Goal: Information Seeking & Learning: Find specific fact

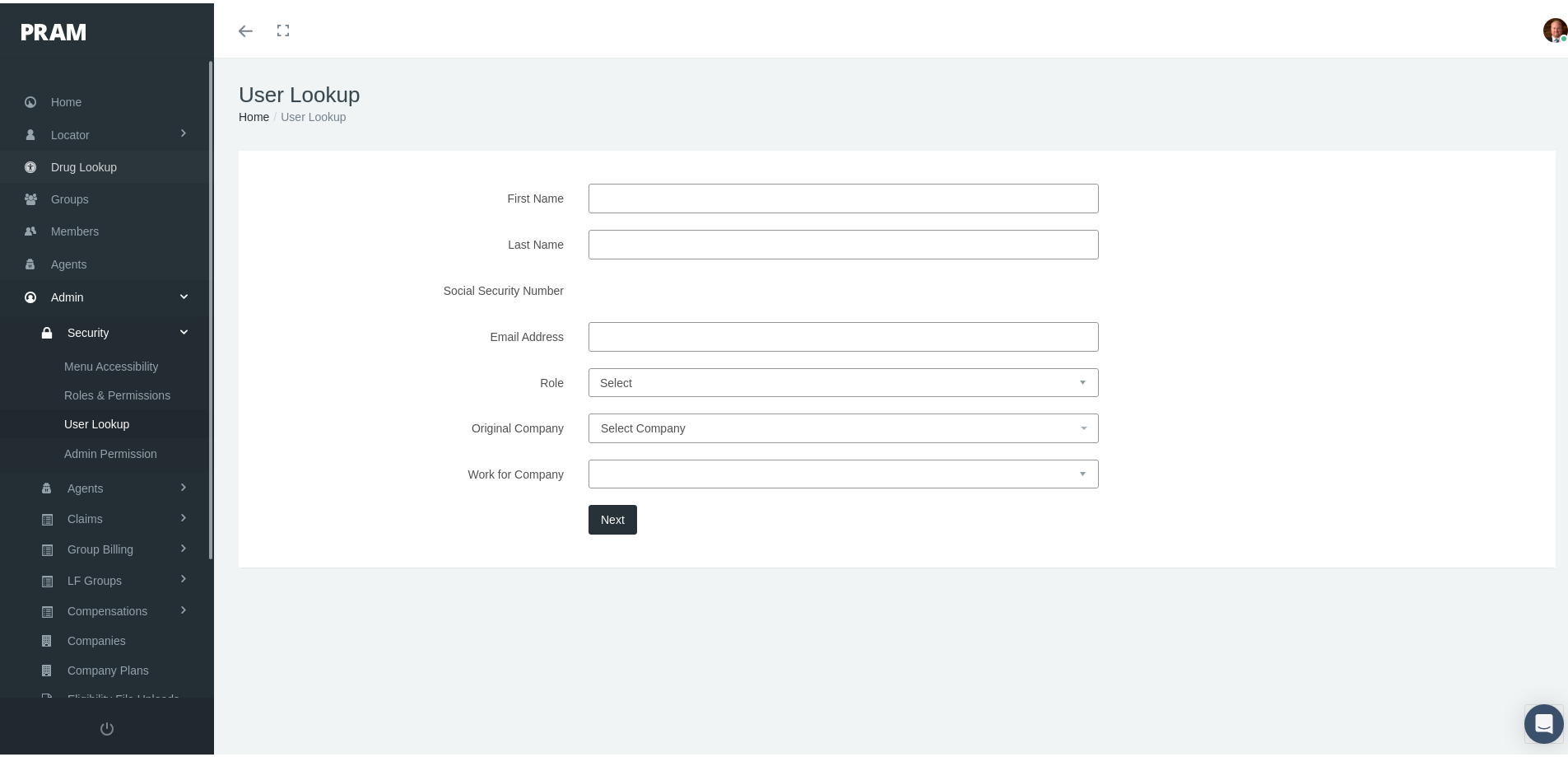
click at [85, 160] on span "Drug Lookup" at bounding box center [83, 164] width 66 height 31
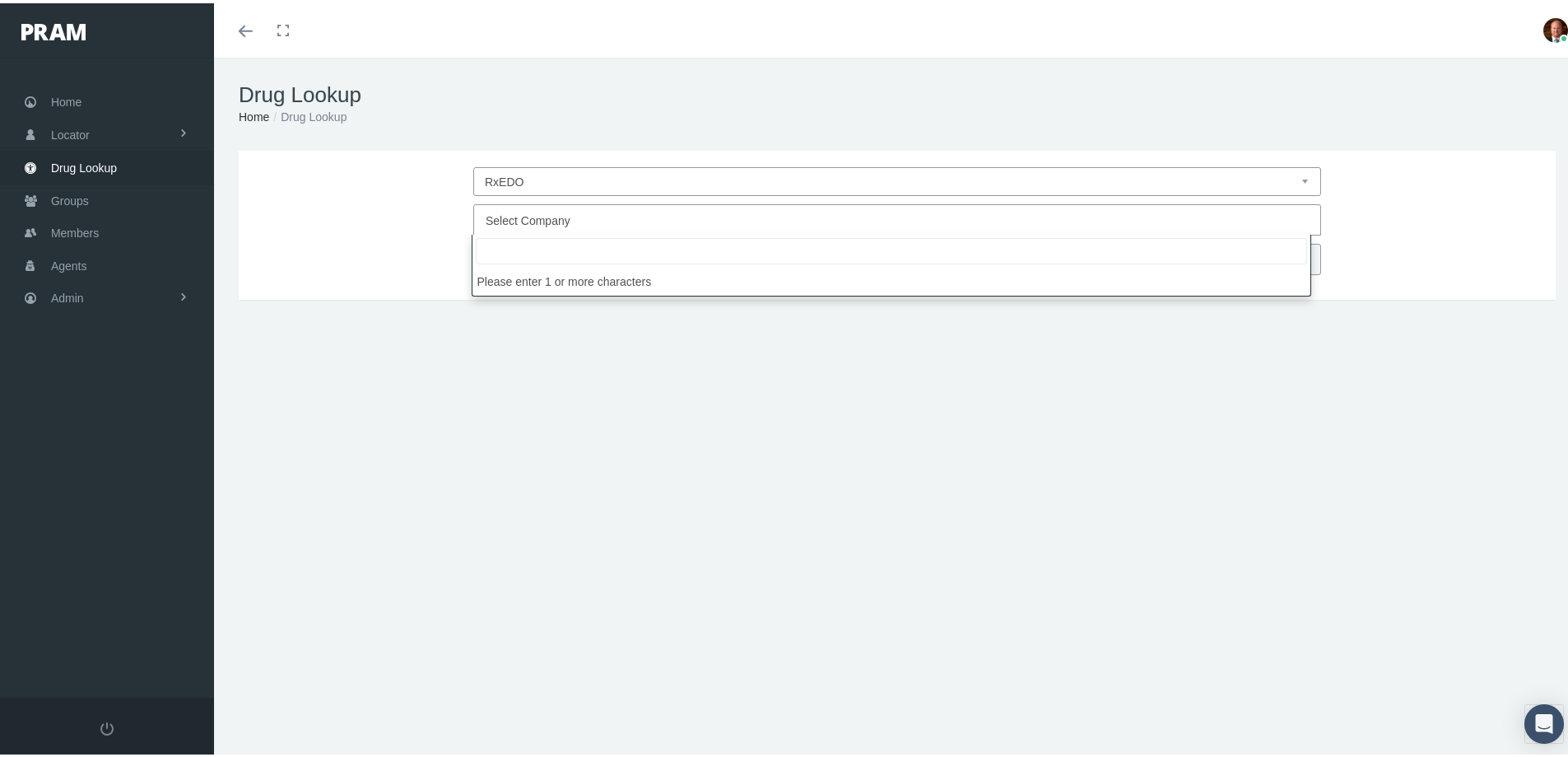
click at [546, 224] on span "Select Company" at bounding box center [528, 217] width 84 height 13
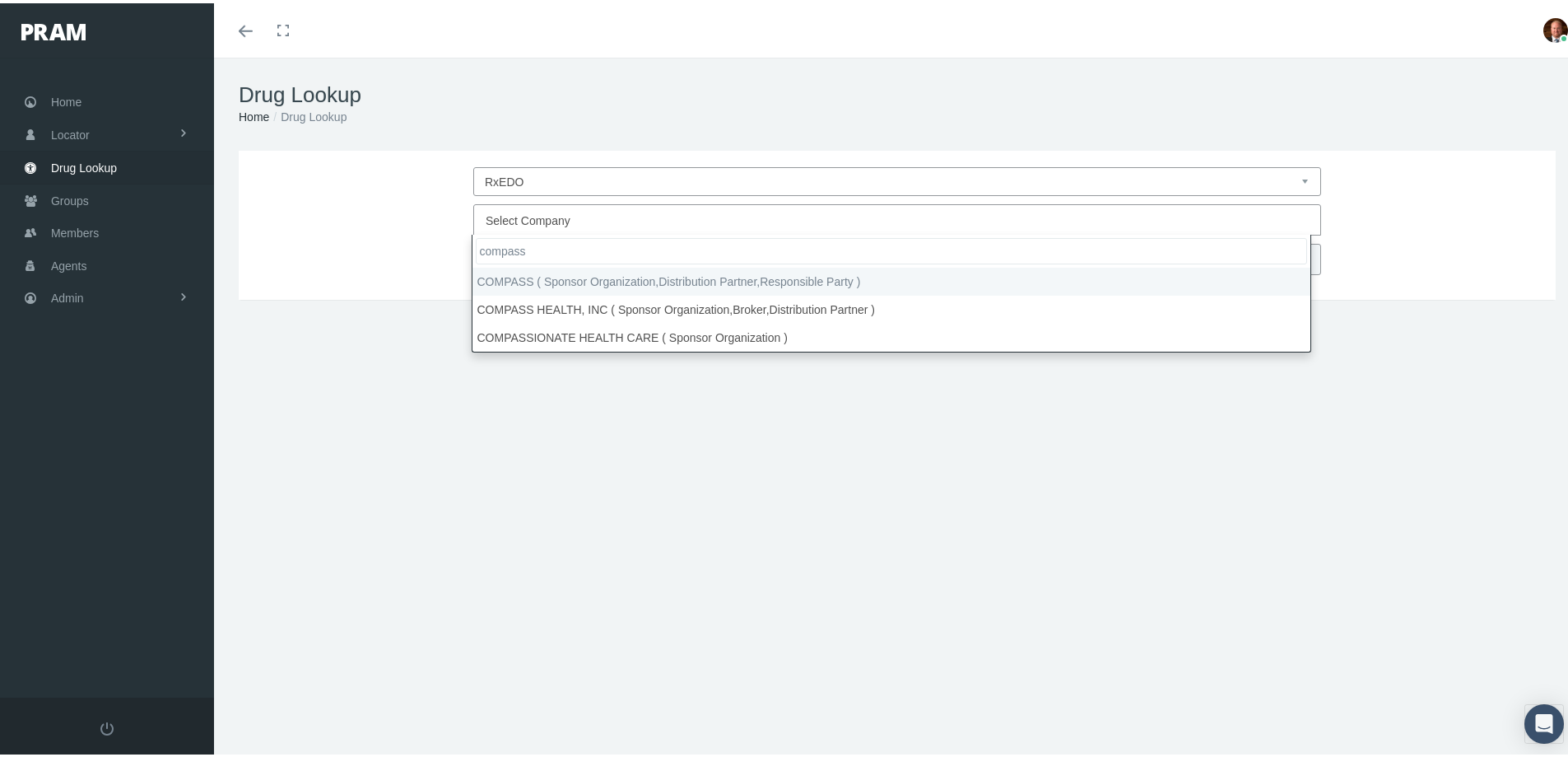
type input "compass"
select select "4759"
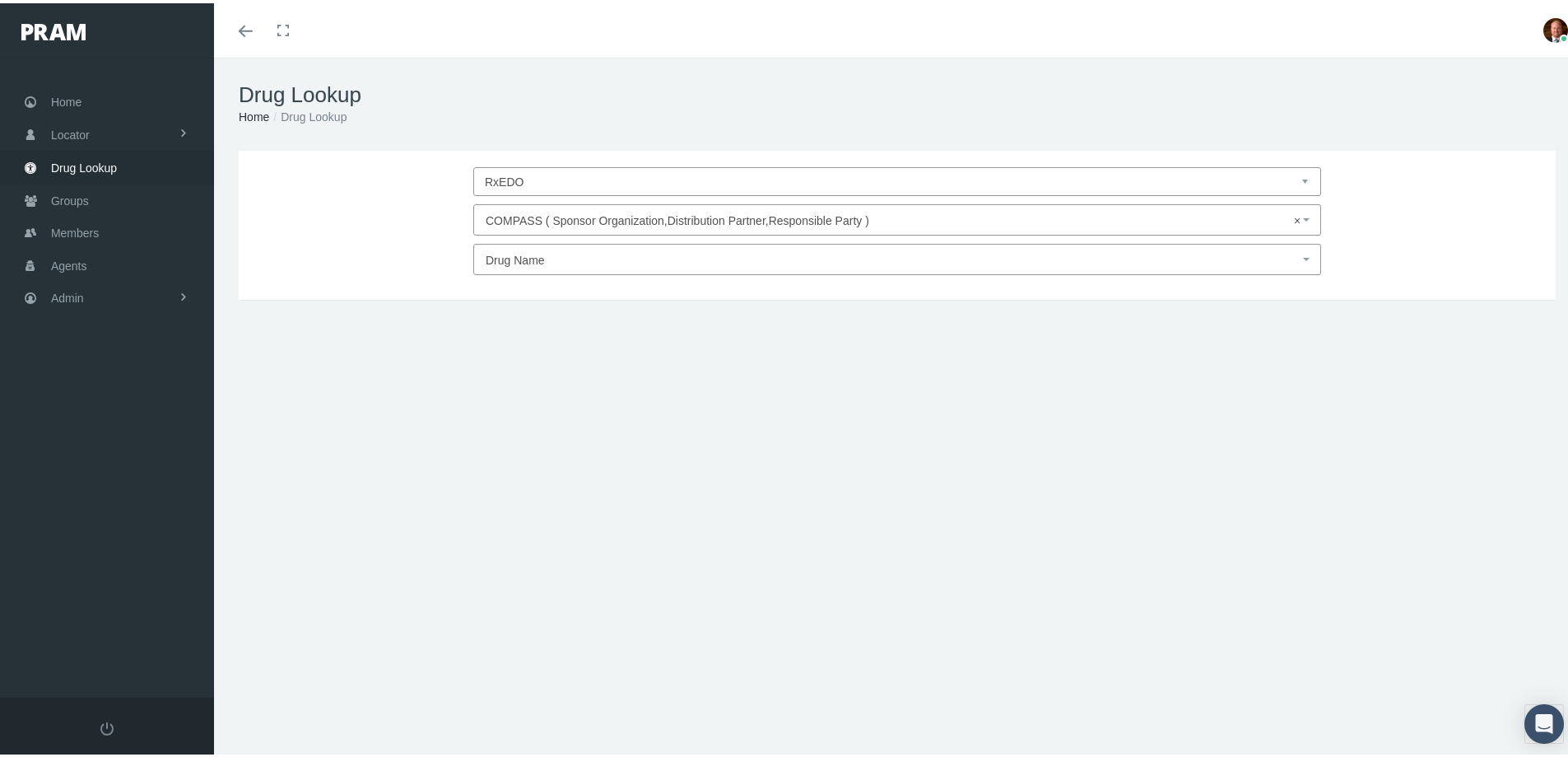
click at [543, 265] on span "Drug Name" at bounding box center [892, 257] width 813 height 22
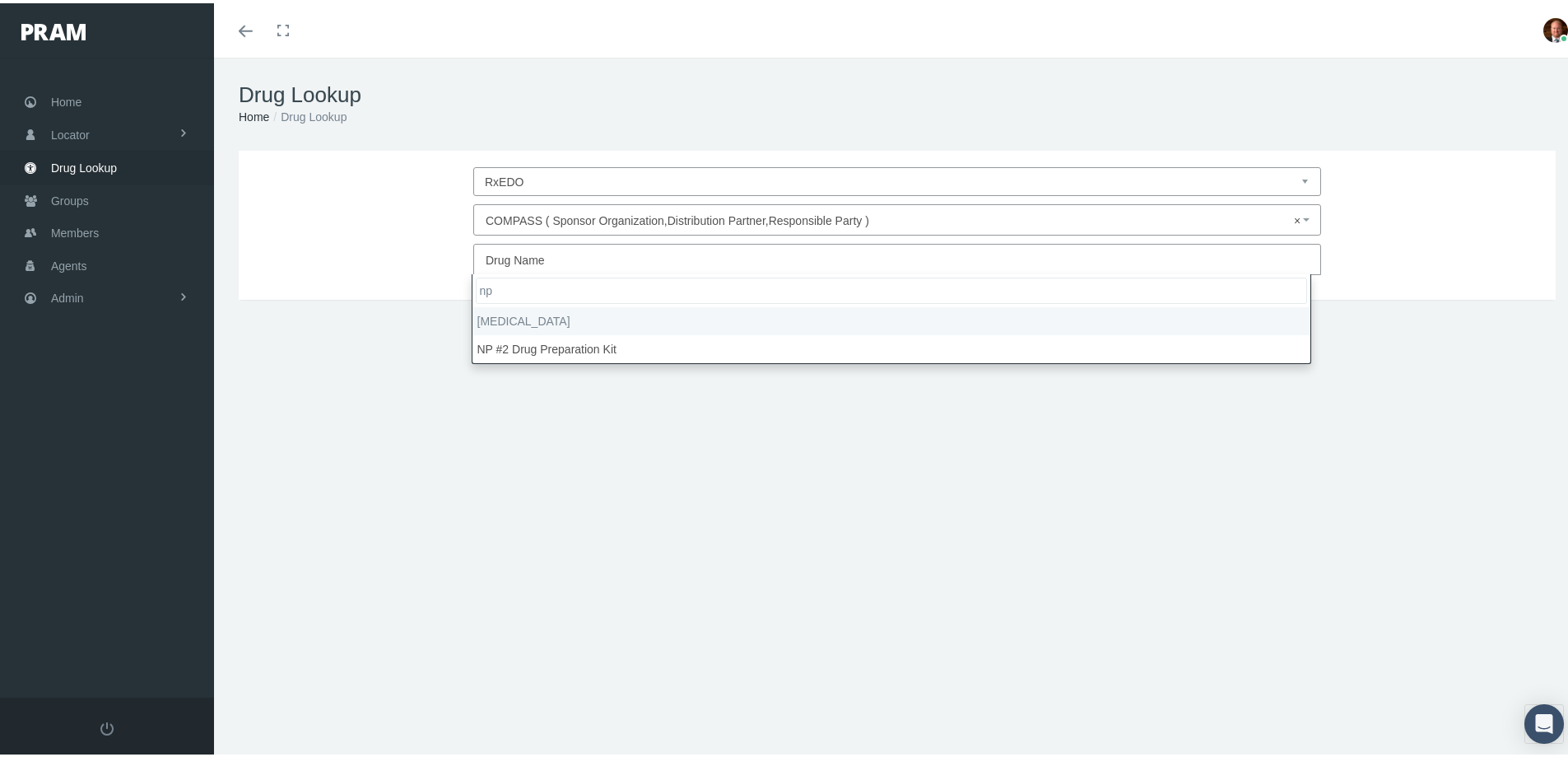
type input "np"
select select "[MEDICAL_DATA]"
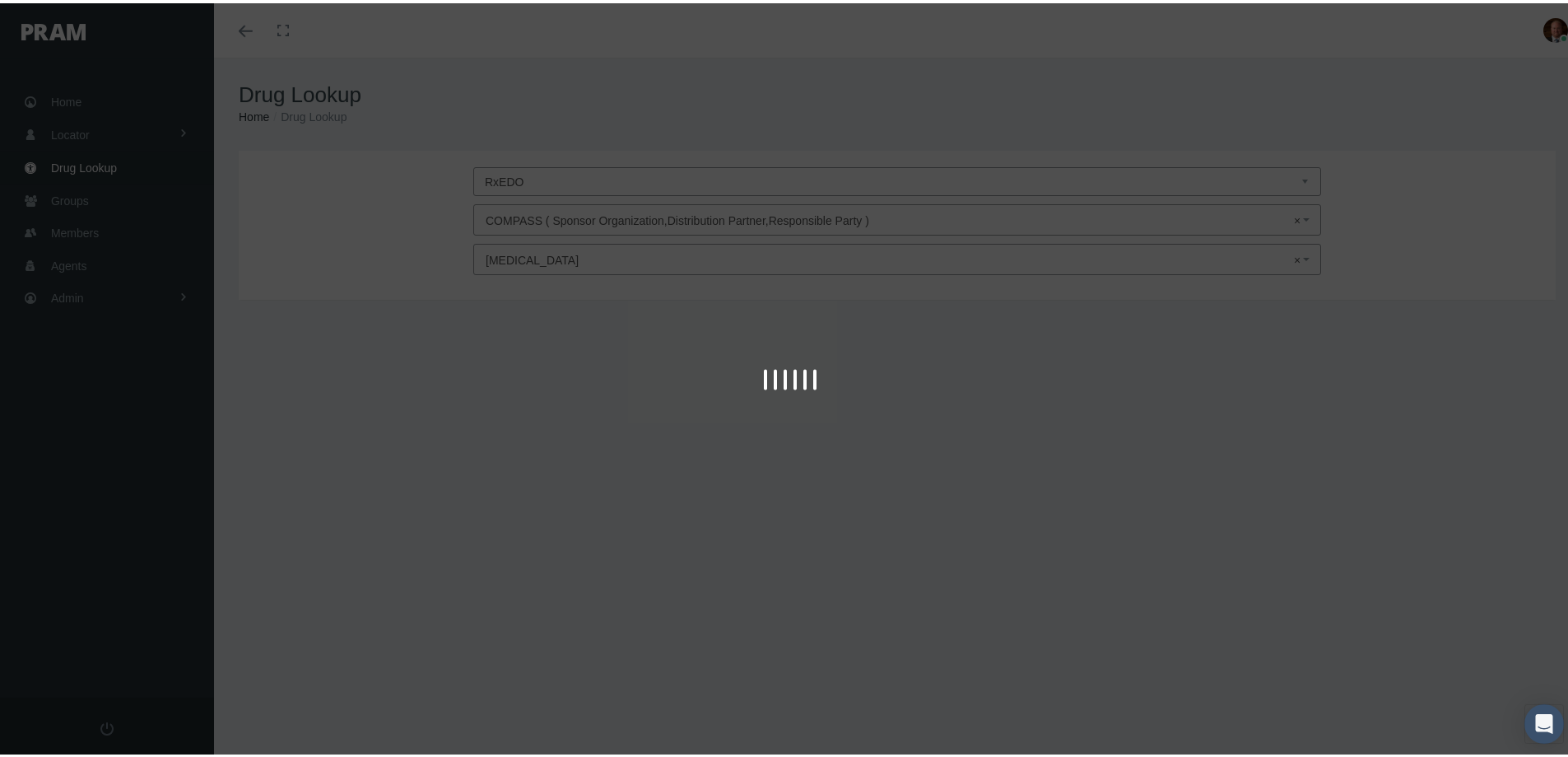
type input "30"
select select "Tablet"
select select "120 MG"
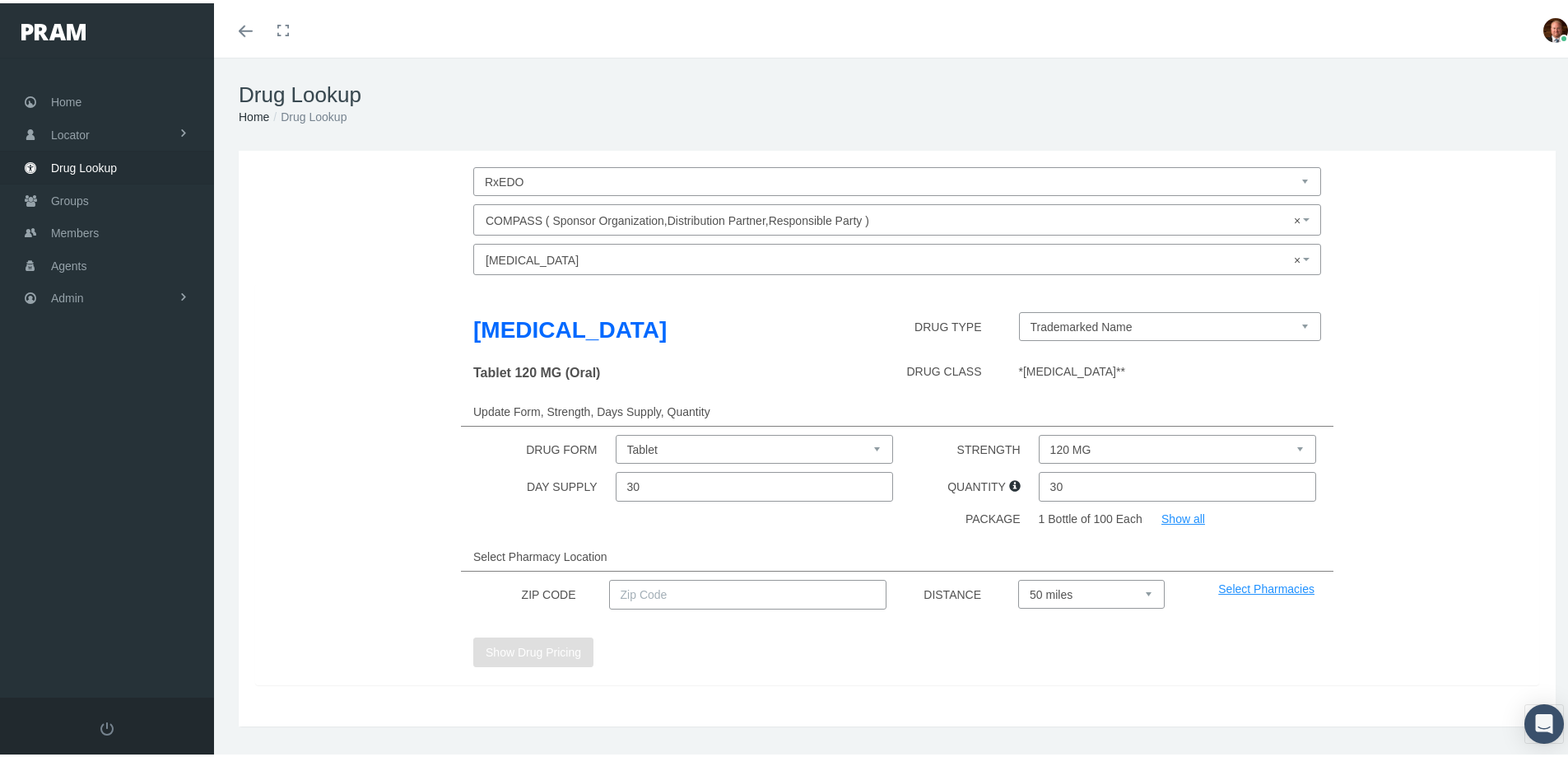
click at [793, 590] on input "text" at bounding box center [748, 591] width 278 height 29
type input "92886"
click at [551, 649] on button "Show Drug Pricing" at bounding box center [533, 649] width 120 height 29
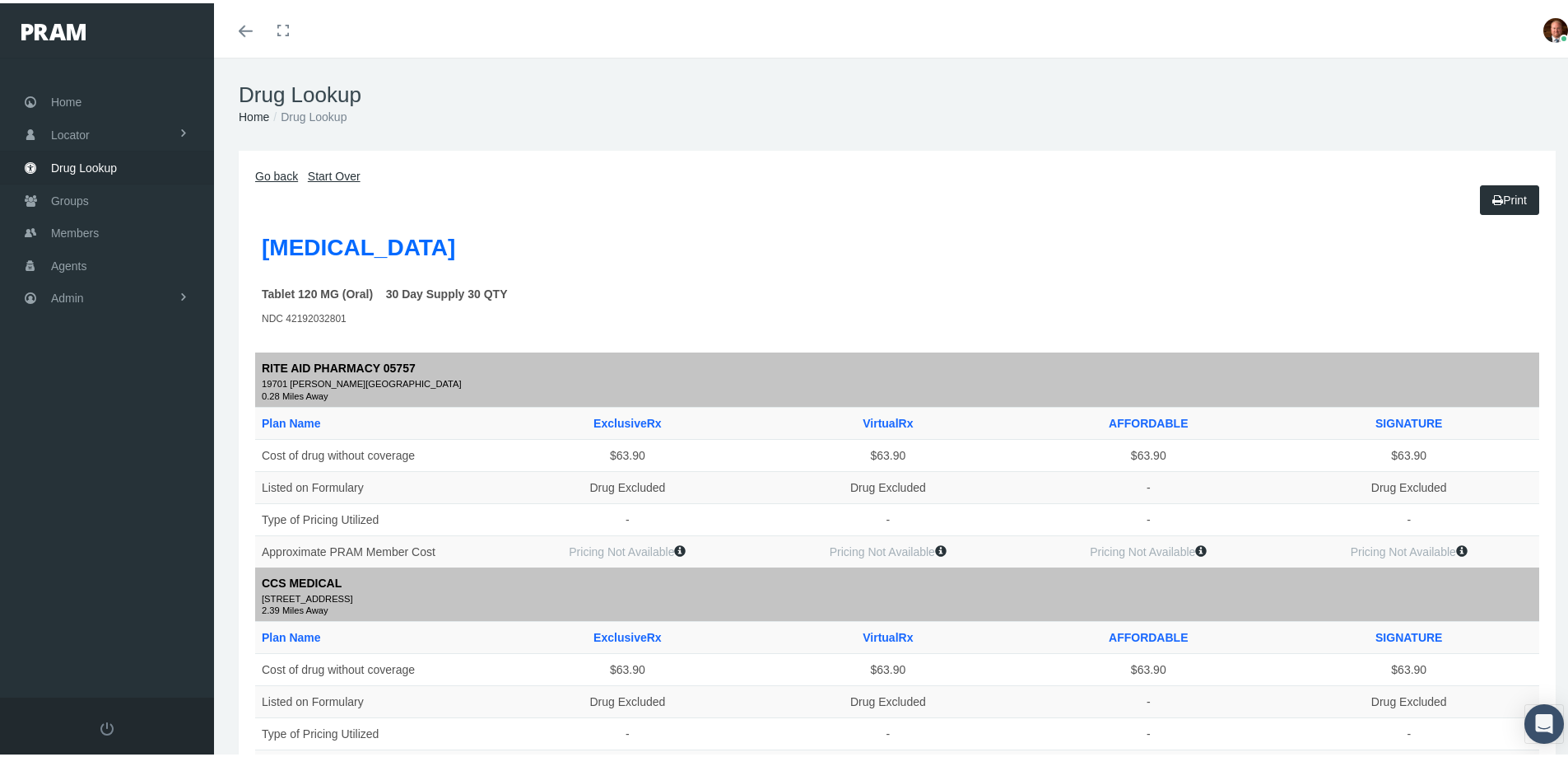
click at [276, 169] on link "Go back" at bounding box center [277, 172] width 43 height 13
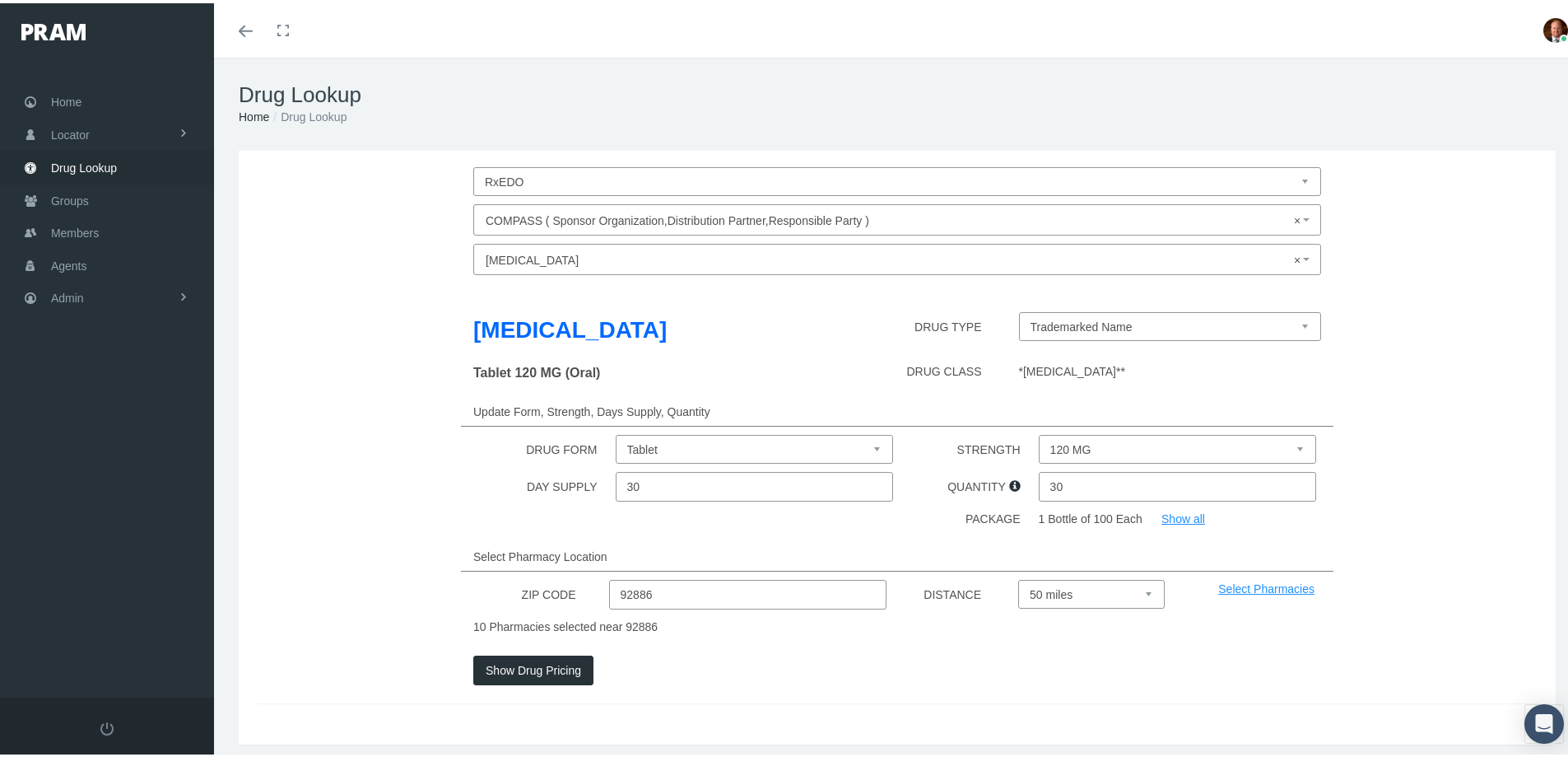
click at [539, 669] on button "Show Drug Pricing" at bounding box center [533, 667] width 120 height 29
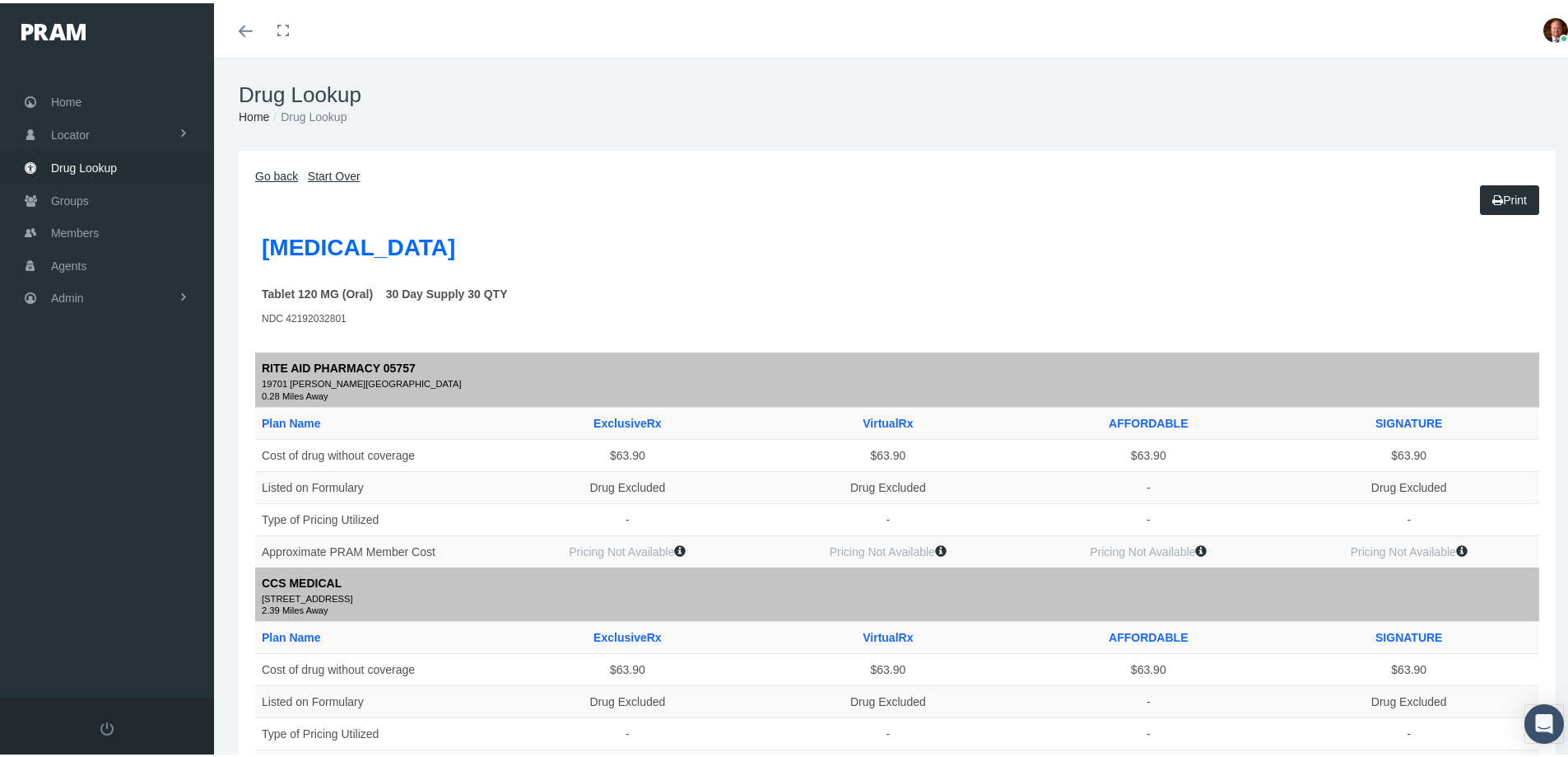
click at [278, 174] on link "Go back" at bounding box center [277, 172] width 43 height 13
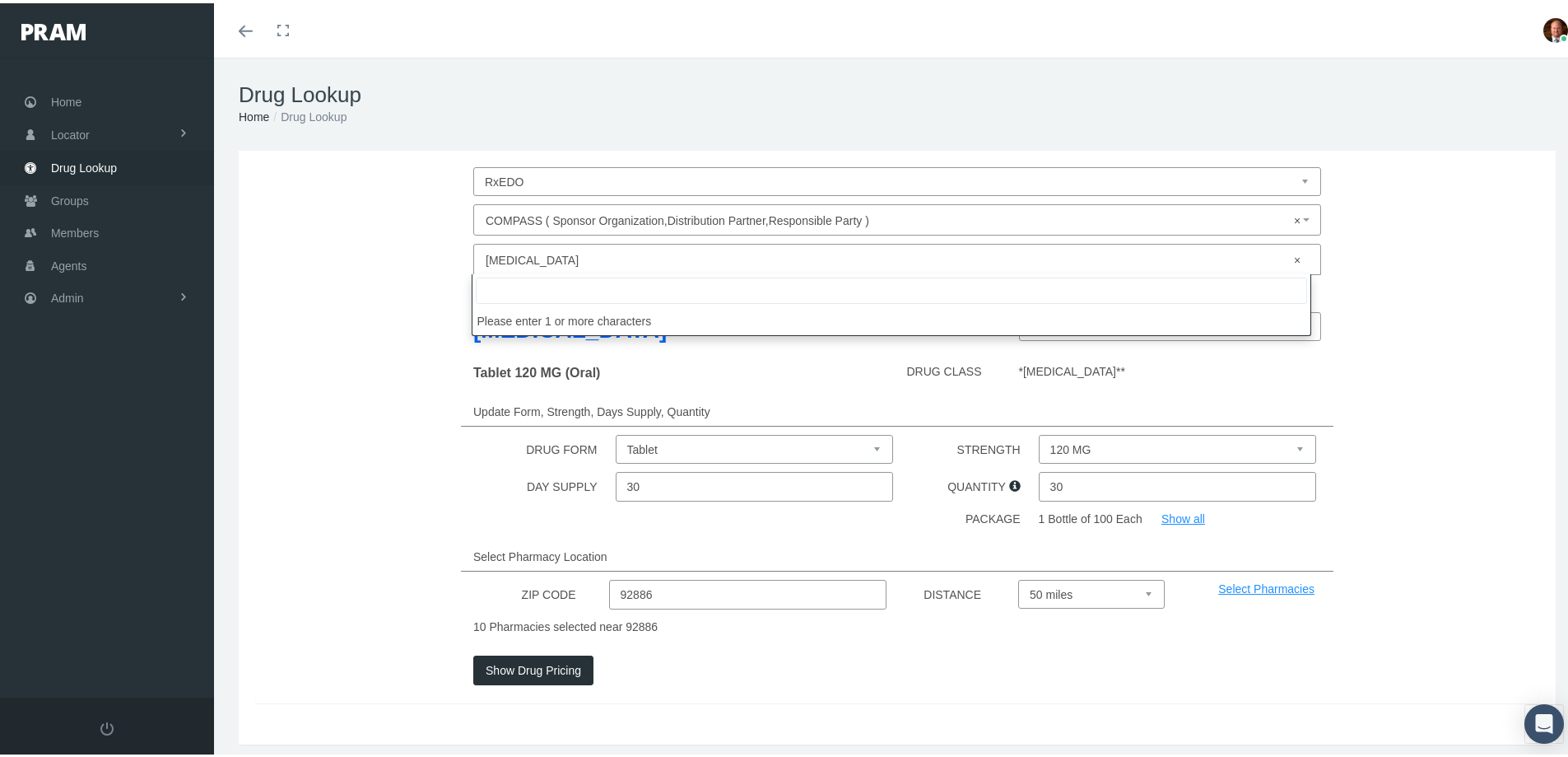
click at [537, 257] on span "× [MEDICAL_DATA]" at bounding box center [892, 257] width 813 height 22
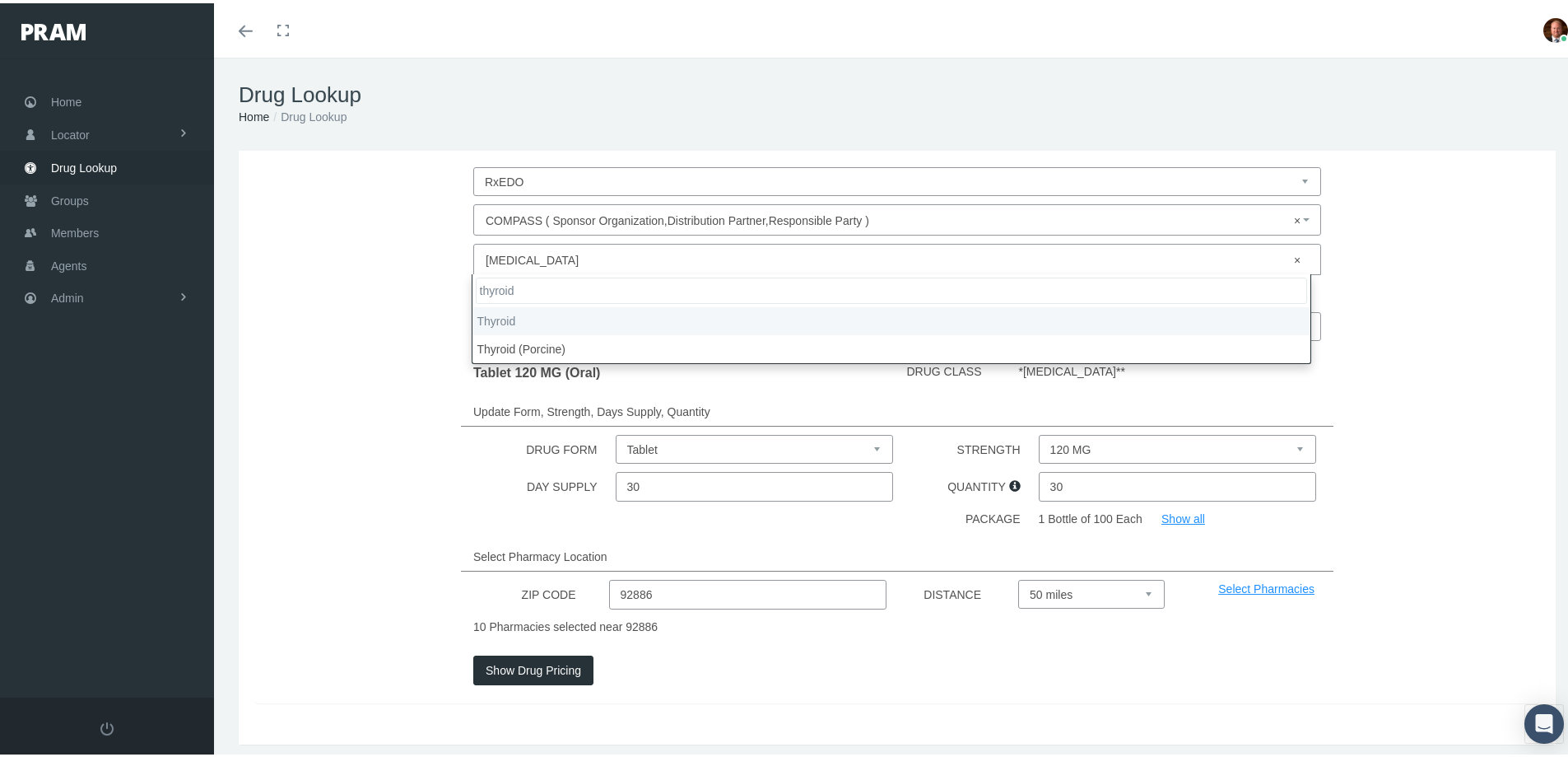
type input "thyroid"
select select "Thyroid"
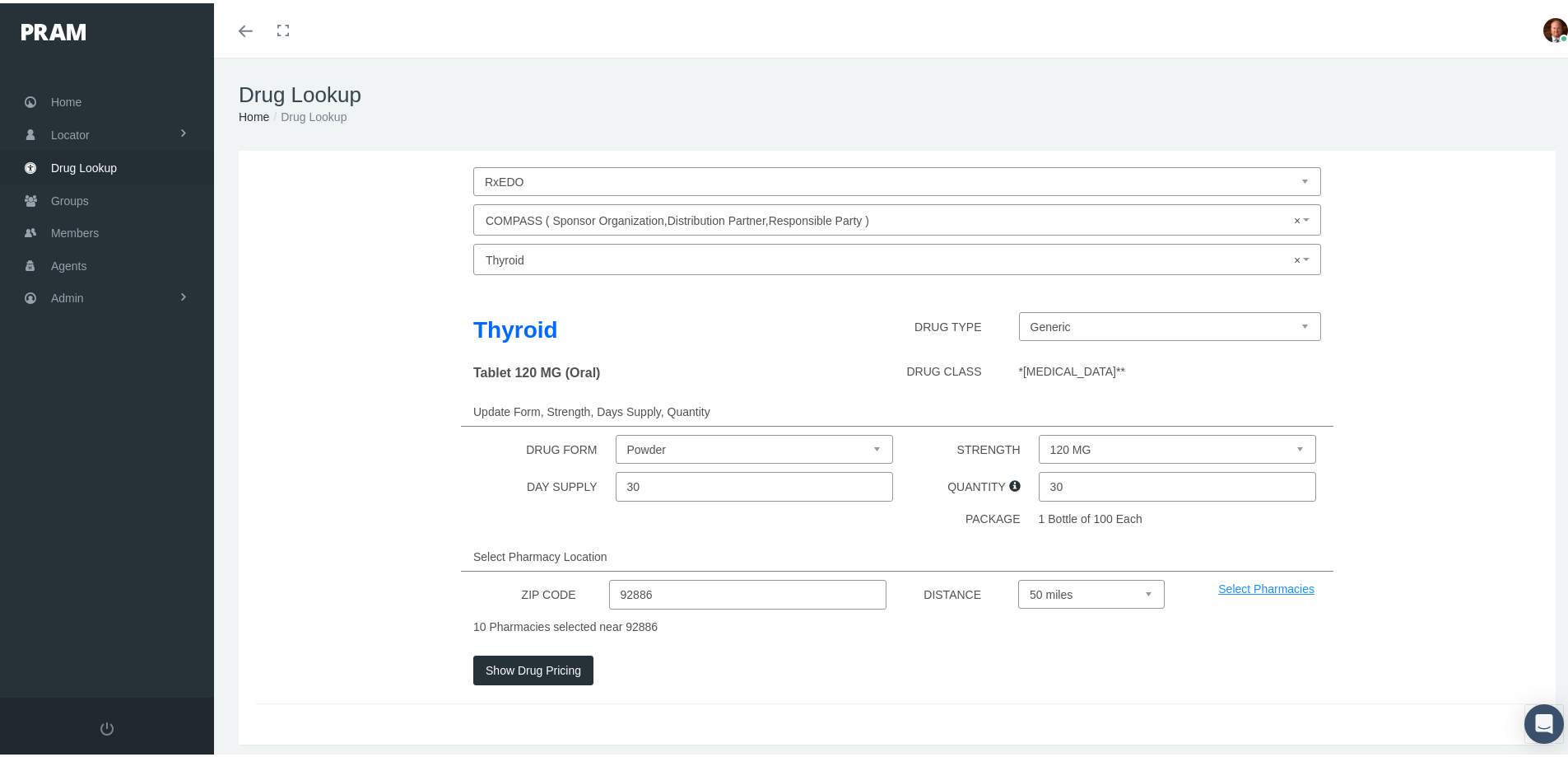
click at [546, 668] on button "Show Drug Pricing" at bounding box center [533, 667] width 120 height 29
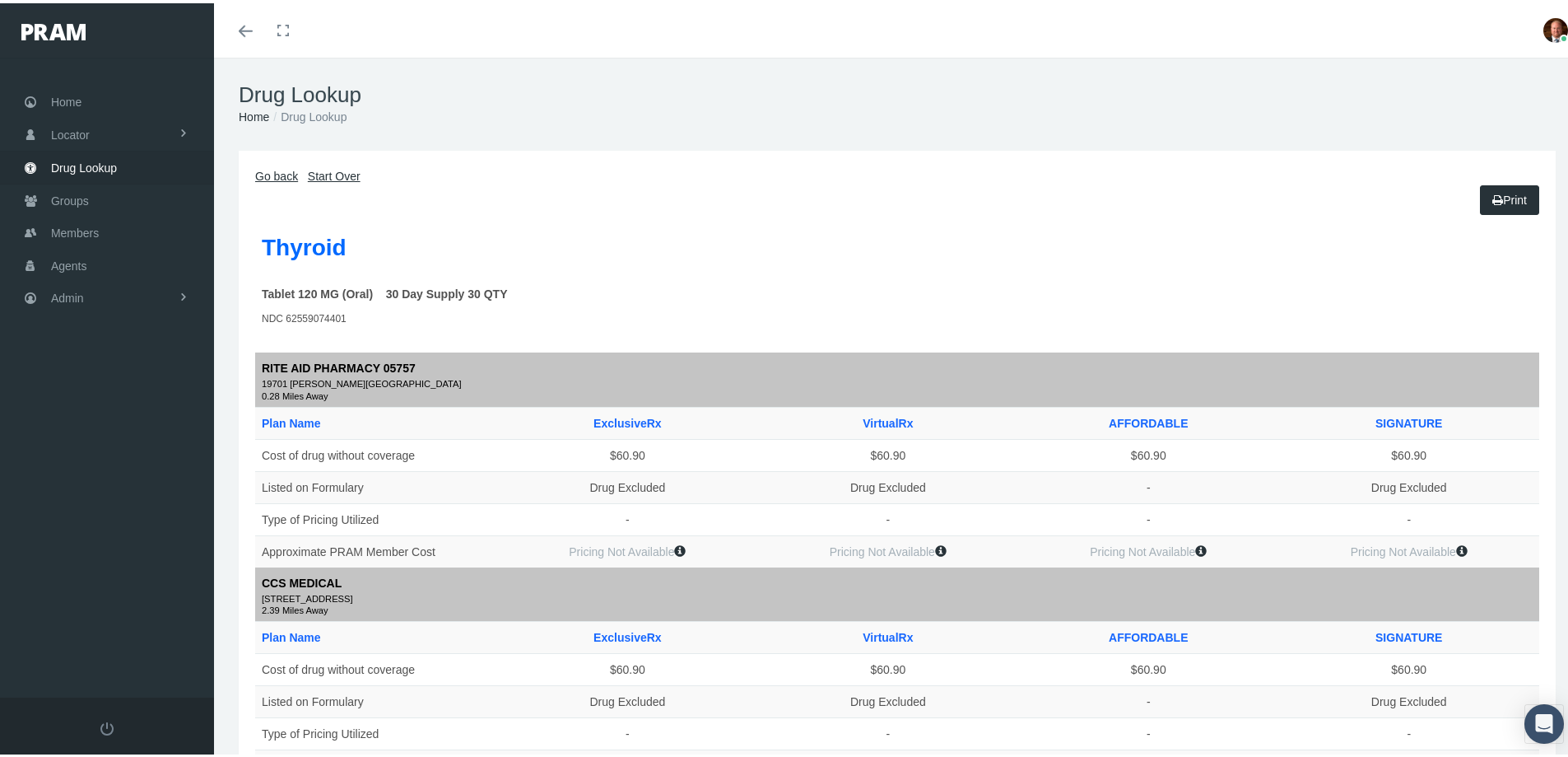
click at [280, 172] on link "Go back" at bounding box center [277, 172] width 43 height 13
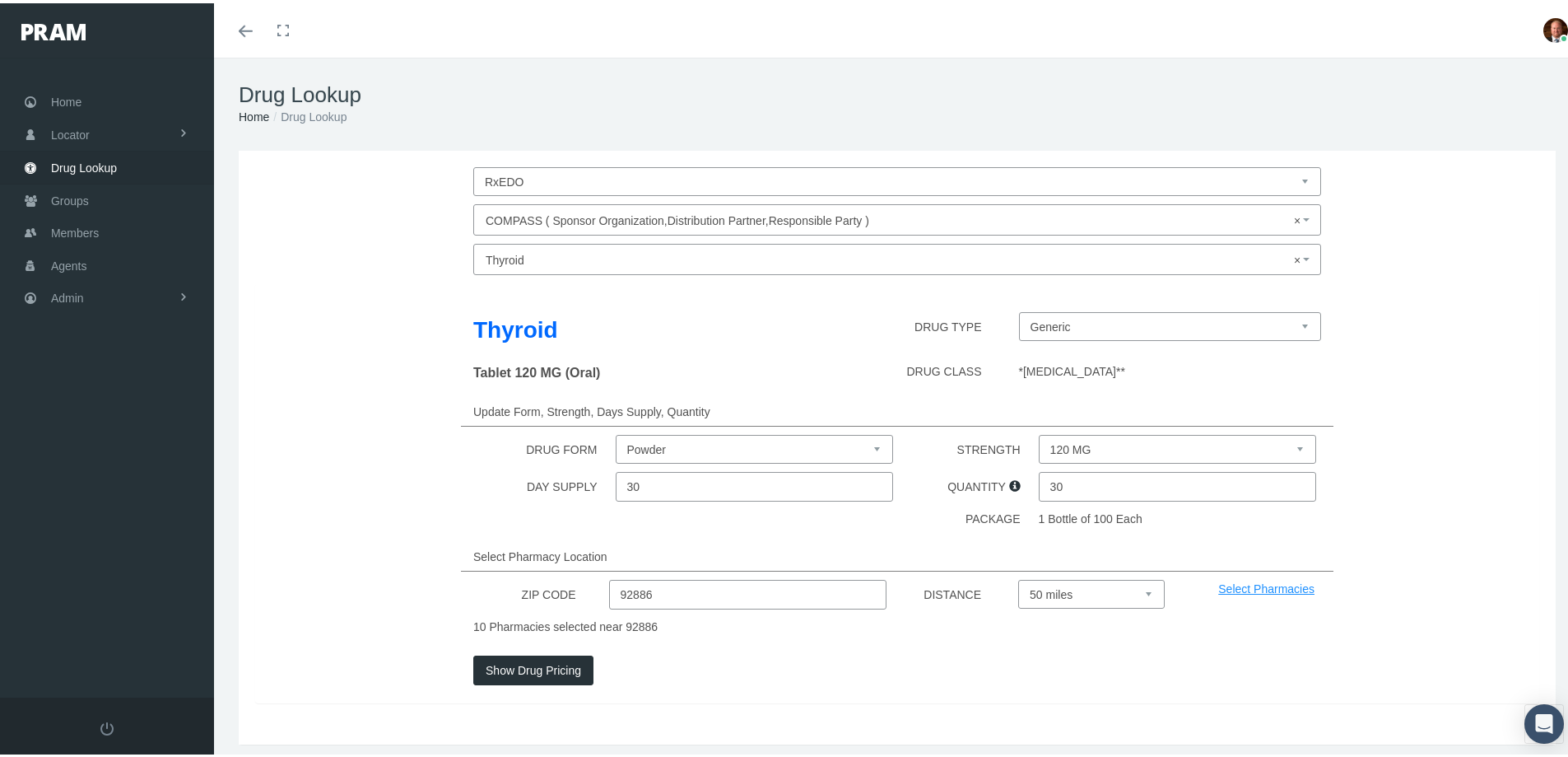
click at [600, 256] on span "× Thyroid" at bounding box center [892, 257] width 813 height 22
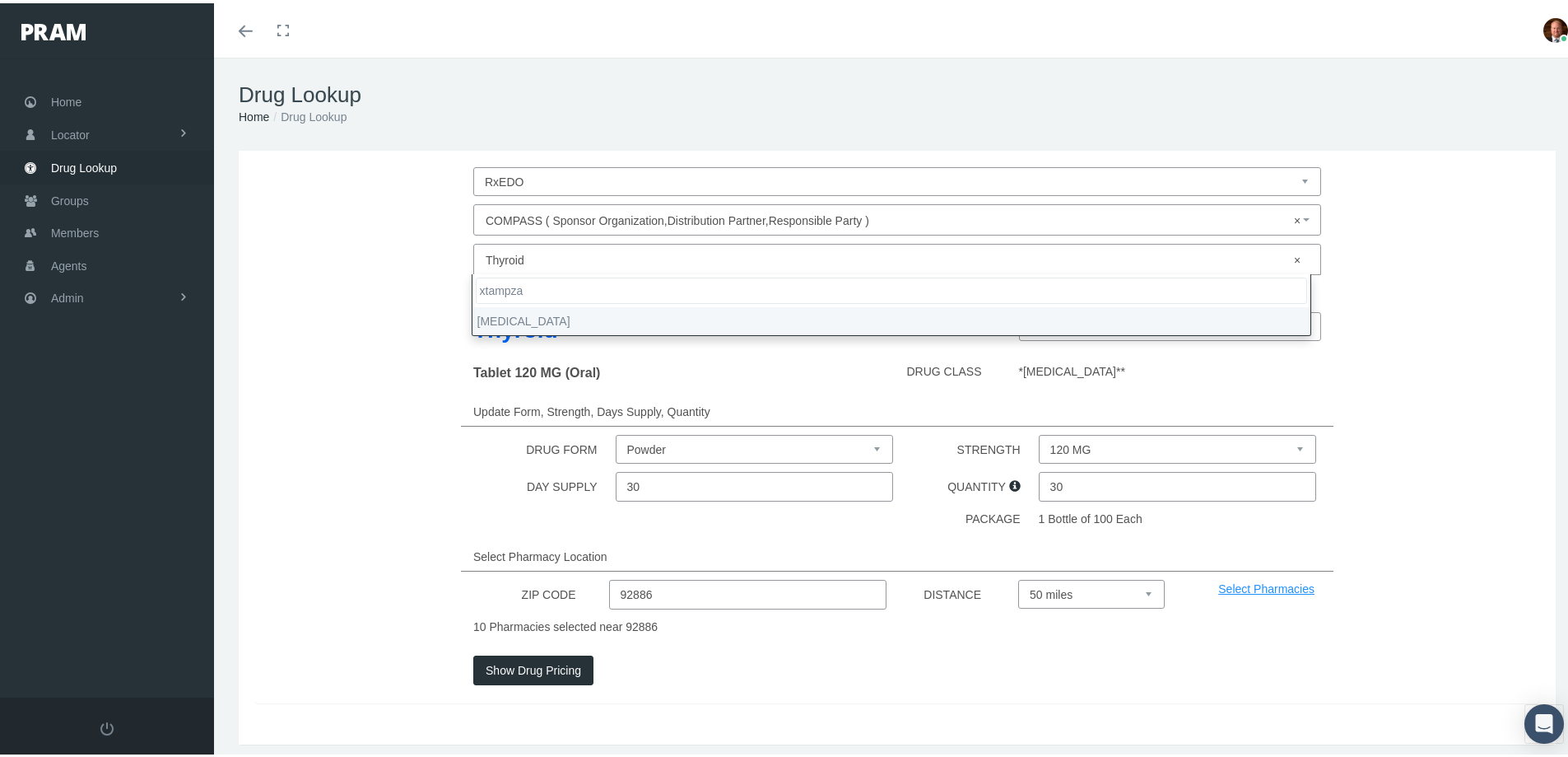
type input "xtampza"
select select "[MEDICAL_DATA]"
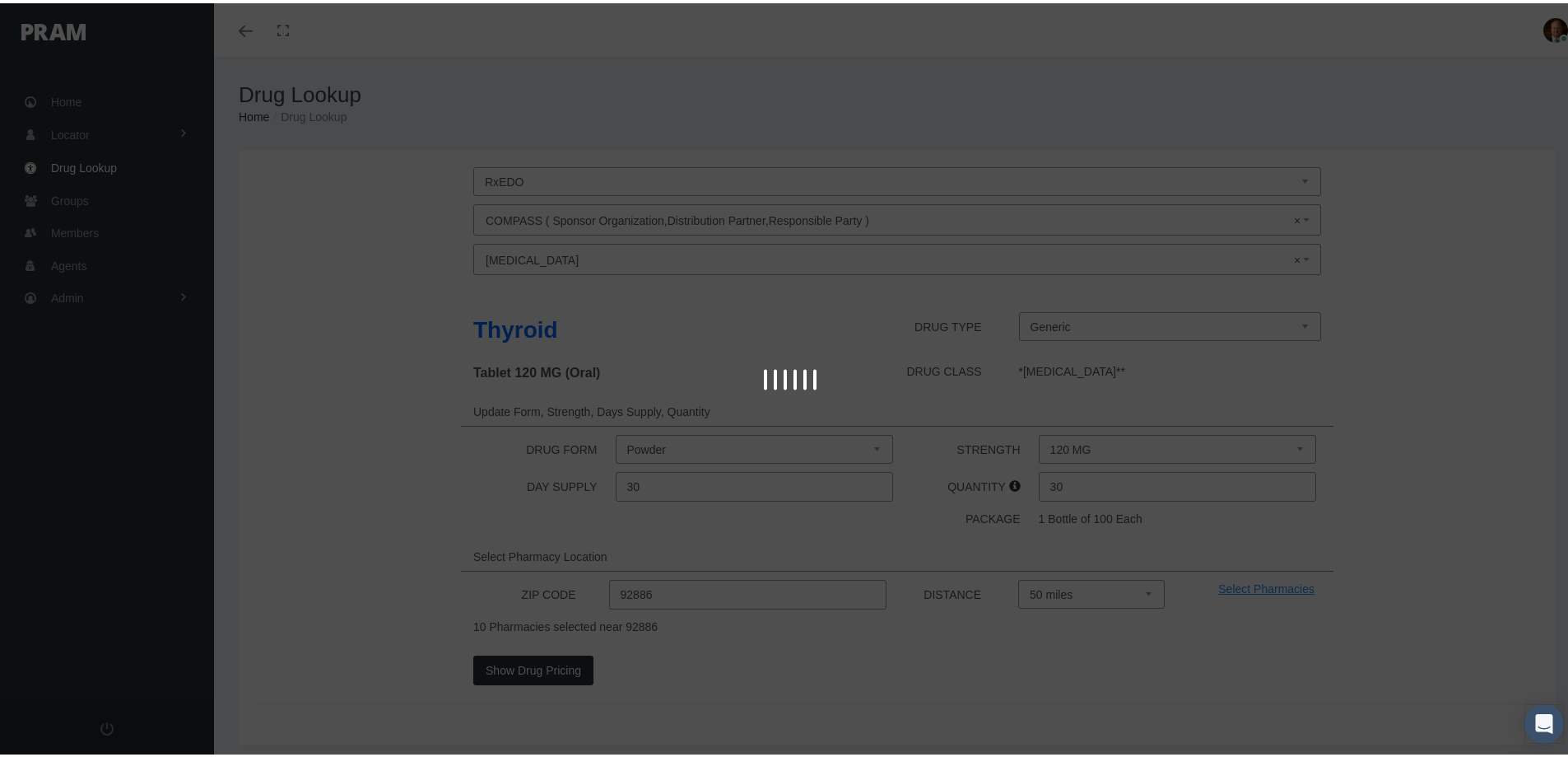
select select "Capsule ER 12 Hour [PERSON_NAME]"
select select "13.5 MG"
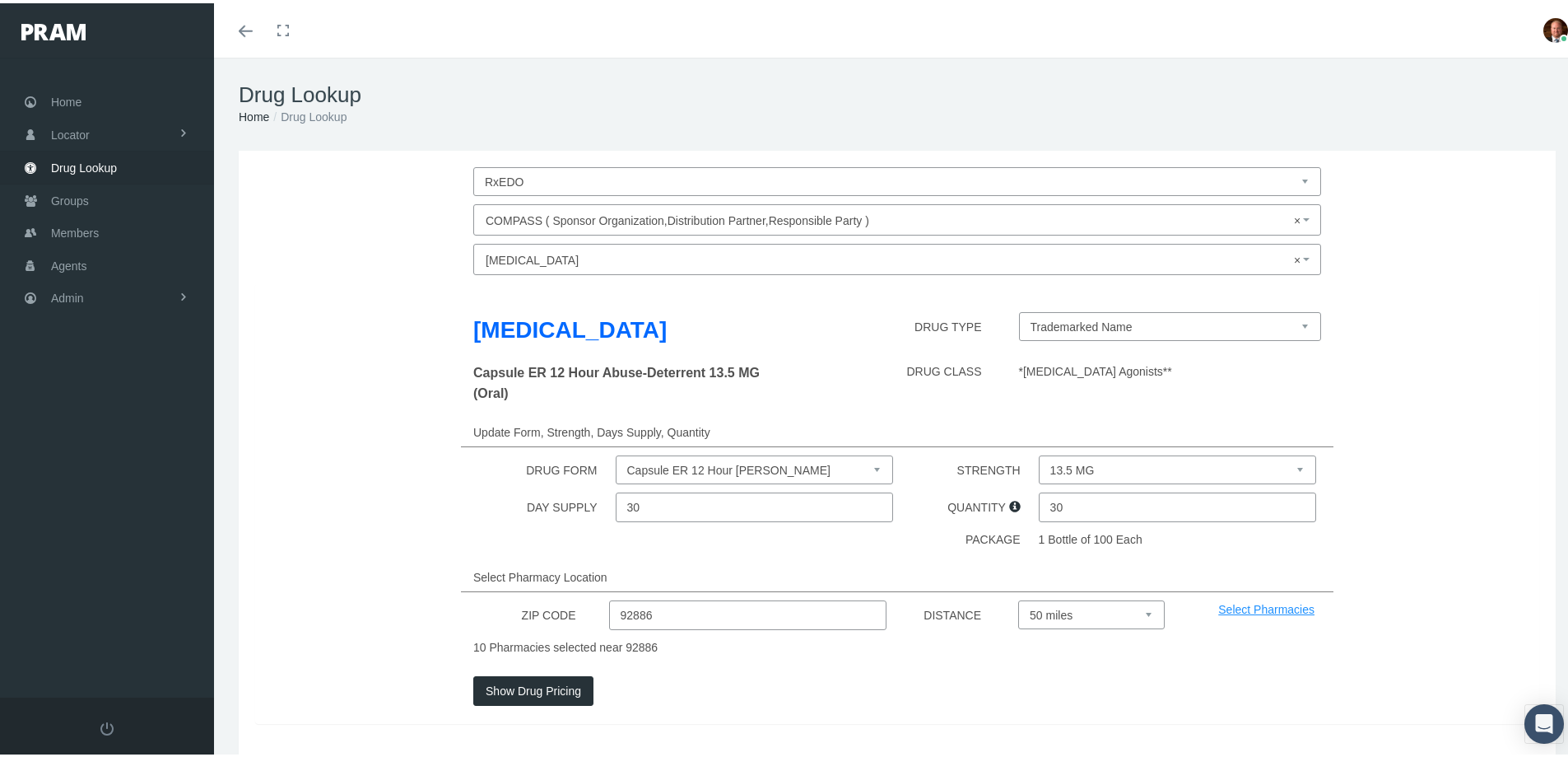
drag, startPoint x: 1070, startPoint y: 507, endPoint x: 1032, endPoint y: 514, distance: 38.6
click at [1039, 514] on input "30" at bounding box center [1177, 504] width 278 height 29
click at [925, 565] on div "Select Pharmacy Location" at bounding box center [897, 574] width 872 height 29
click at [558, 681] on button "Show Drug Pricing" at bounding box center [533, 687] width 120 height 29
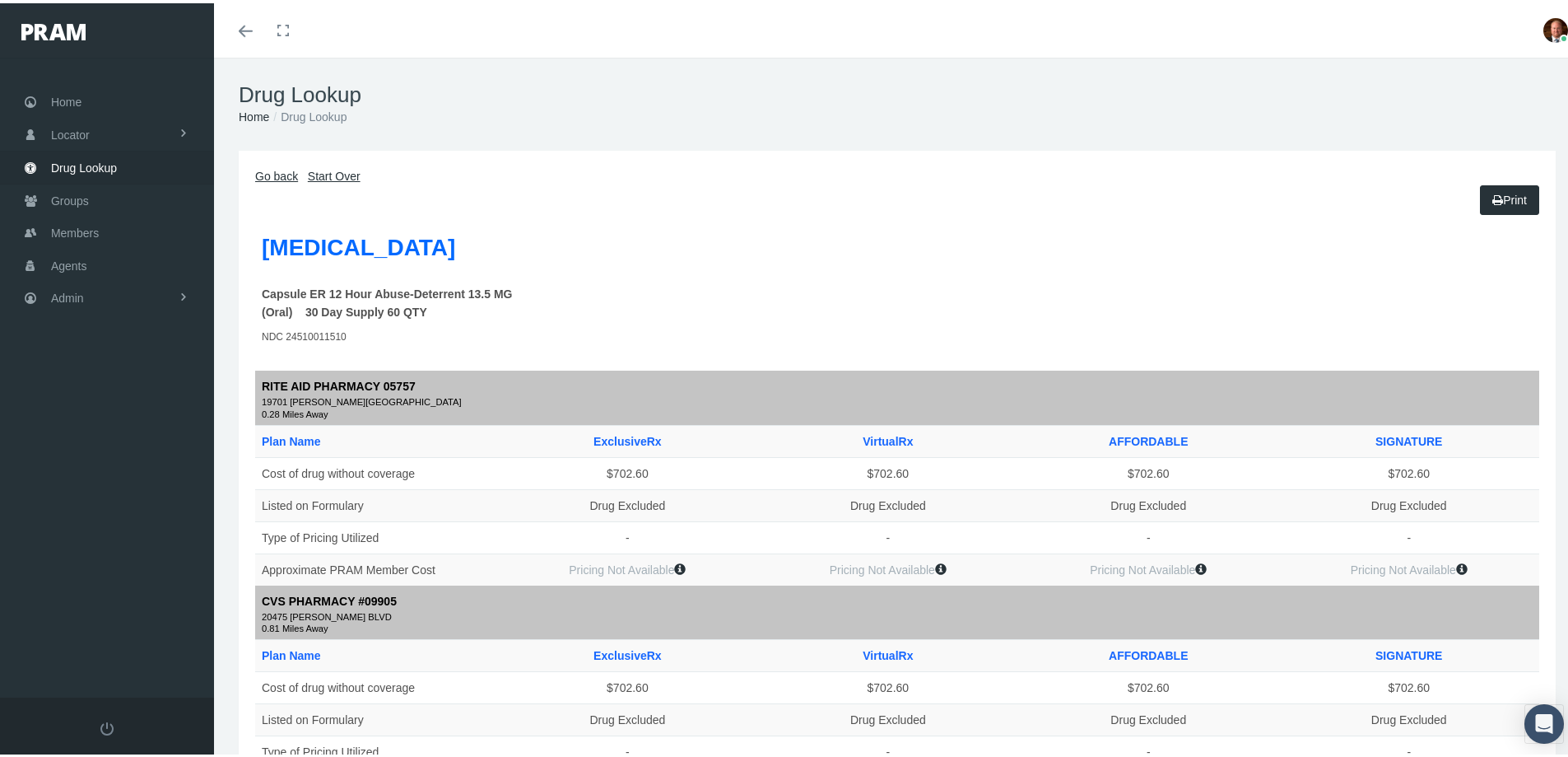
click at [277, 173] on link "Go back" at bounding box center [277, 172] width 43 height 13
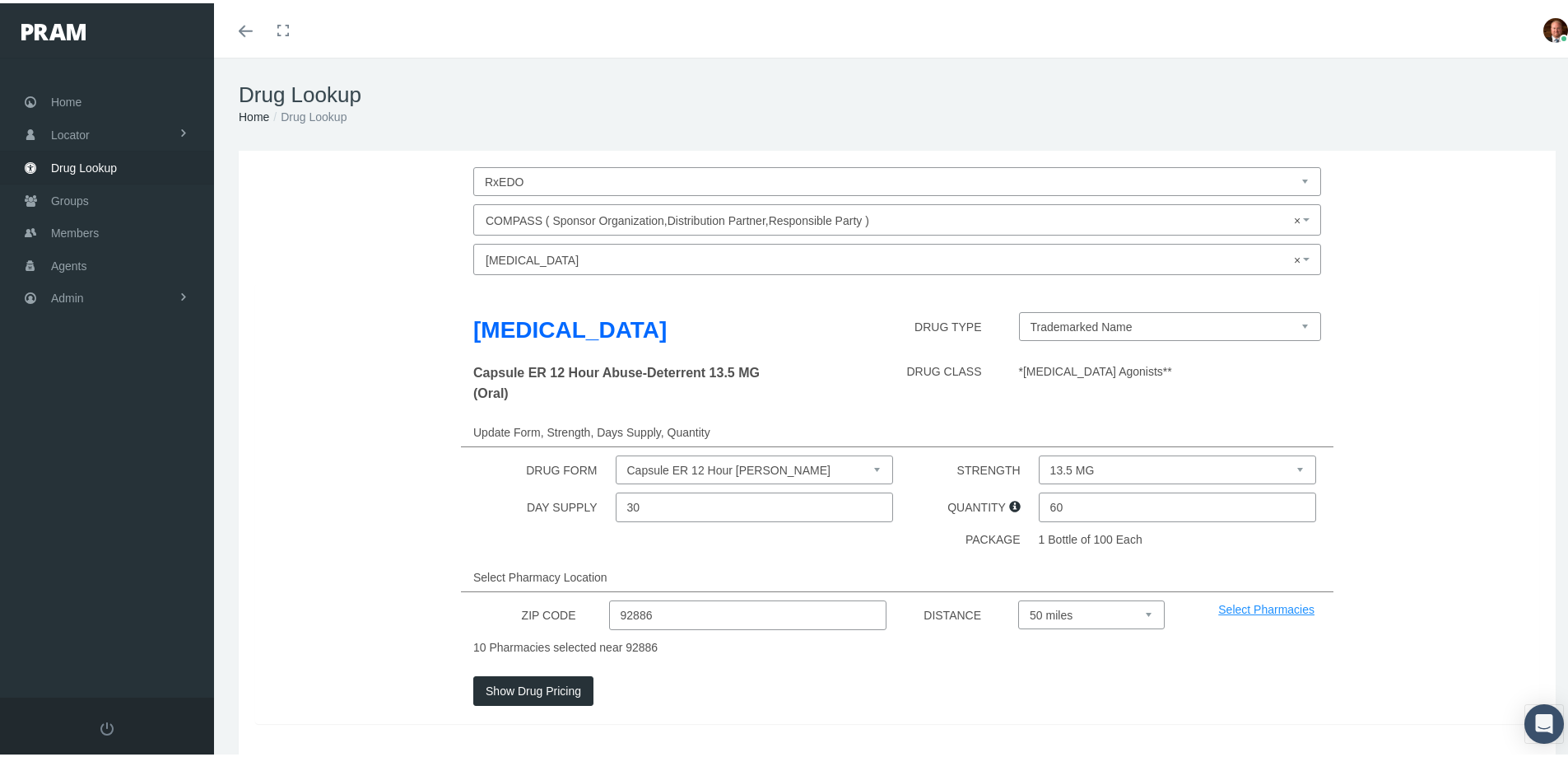
drag, startPoint x: 1065, startPoint y: 509, endPoint x: 1027, endPoint y: 515, distance: 38.5
click at [1027, 515] on div "DAY SUPPLY 30 QUANTITY 60" at bounding box center [897, 504] width 1309 height 29
type input "90"
click at [914, 565] on div "Select Pharmacy Location" at bounding box center [897, 574] width 872 height 29
click at [521, 688] on button "Show Drug Pricing" at bounding box center [533, 687] width 120 height 29
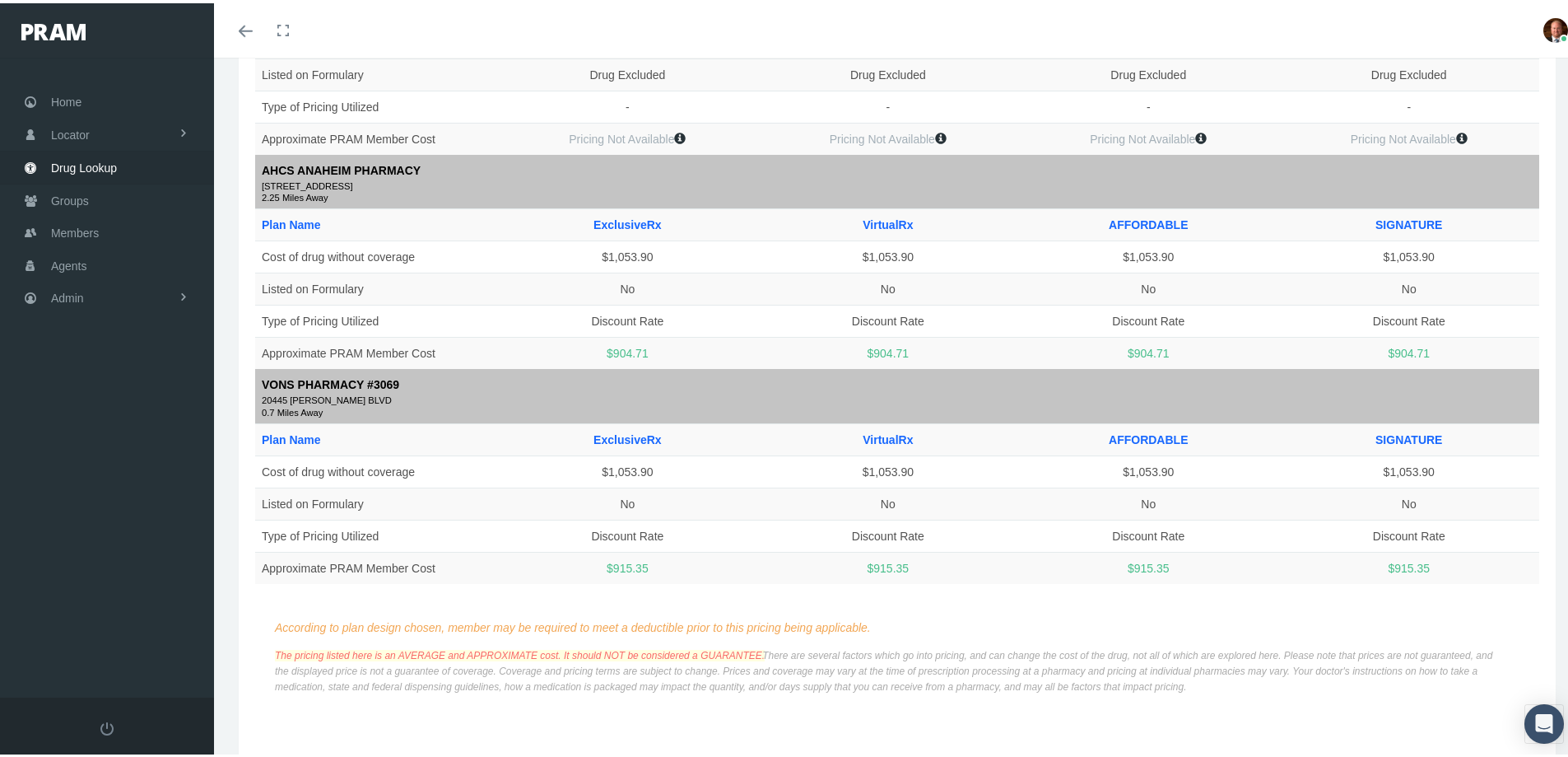
scroll to position [1976, 0]
